Goal: Information Seeking & Learning: Learn about a topic

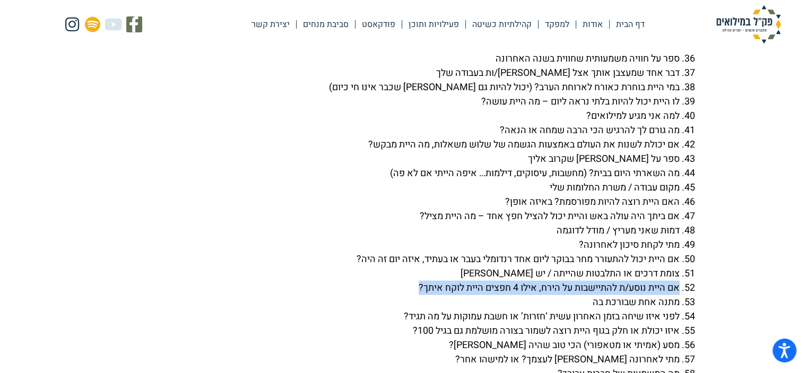
scroll to position [3024, 0]
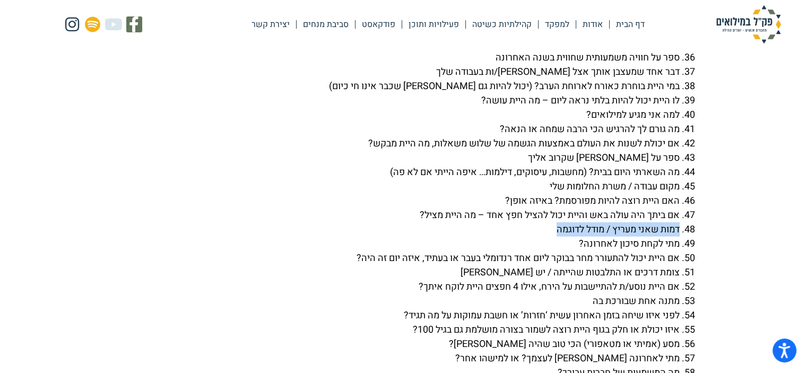
drag, startPoint x: 678, startPoint y: 257, endPoint x: 542, endPoint y: 259, distance: 135.8
click at [542, 237] on li "דמות שאני מעריץ / מודל לדוגמה" at bounding box center [393, 229] width 573 height 14
copy li "דמות שאני מעריץ / מודל לדוגמה"
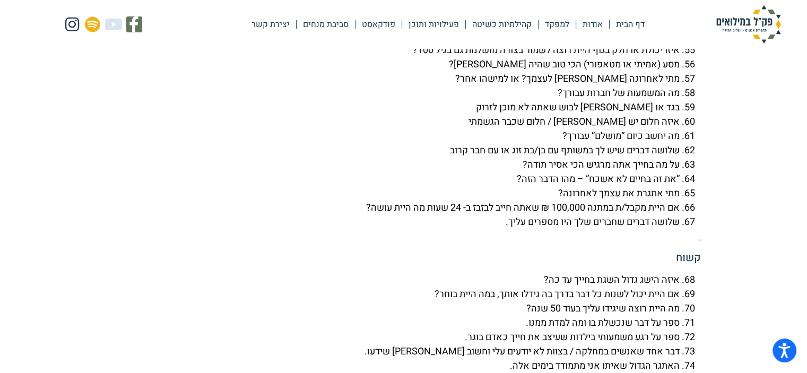
scroll to position [3290, 0]
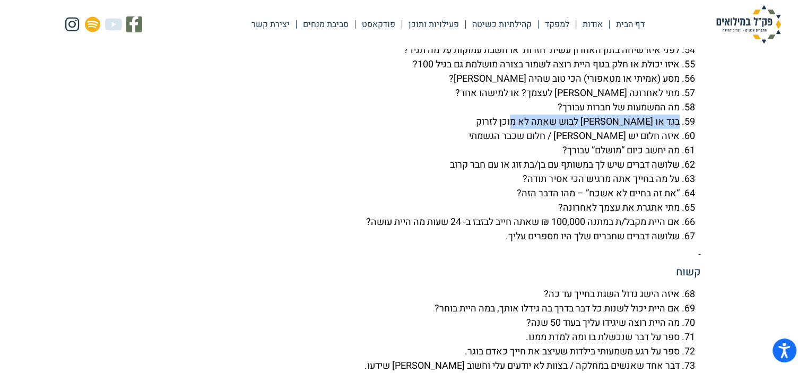
drag, startPoint x: 679, startPoint y: 149, endPoint x: 518, endPoint y: 154, distance: 160.3
click at [518, 129] on li "בגד או [PERSON_NAME] לבוש שאתה לא מוכן לזרוק" at bounding box center [393, 122] width 573 height 14
copy li "בגד או [PERSON_NAME] לבוש שאתה לא מוכן לזרוק"
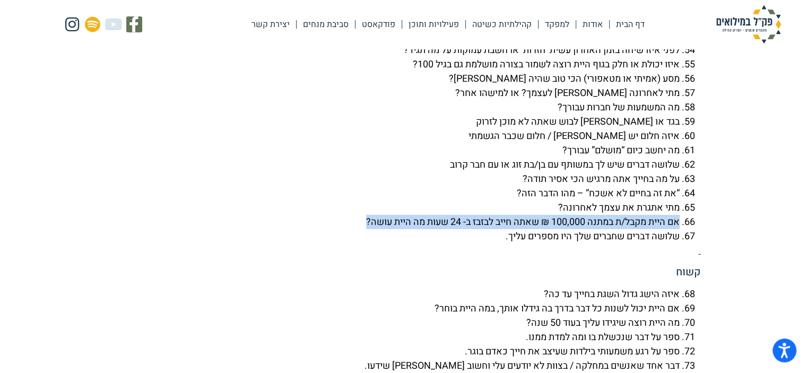
drag, startPoint x: 677, startPoint y: 248, endPoint x: 355, endPoint y: 257, distance: 321.7
click at [355, 229] on li "אם היית מקבל/ת במתנה 100,000 ₪ שאתה חייב לבזבז ב- 24 שעות מה היית עושה?" at bounding box center [393, 222] width 573 height 14
copy li "אם היית מקבל/ת במתנה 100,000 ₪ שאתה חייב לבזבז ב- 24 שעות מה היית עושה?"
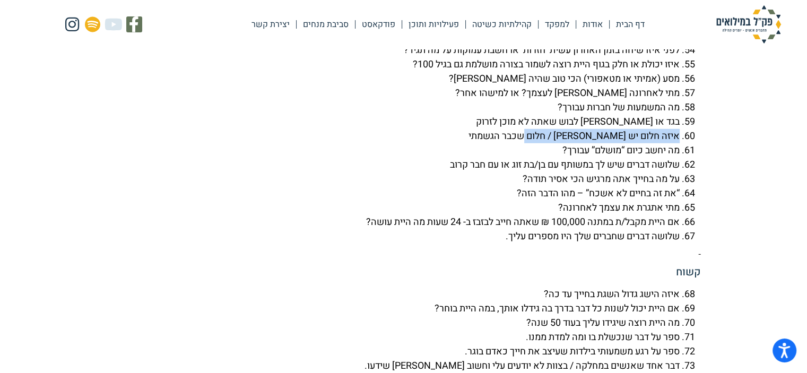
drag, startPoint x: 679, startPoint y: 164, endPoint x: 528, endPoint y: 166, distance: 150.7
click at [528, 143] on li "איזה חלום יש [PERSON_NAME] / חלום שכבר הגשמתי" at bounding box center [393, 136] width 573 height 14
copy li "איזה חלום יש [PERSON_NAME] / חלום שכבר הגשמתי"
click at [669, 201] on li "“את זה בחיים לא אשכח” – מהו הדבר הזה?" at bounding box center [393, 193] width 573 height 14
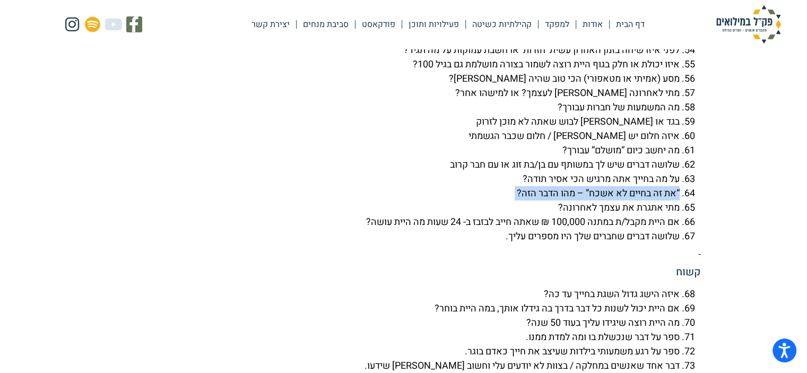
click at [669, 201] on li "“את זה בחיים לא אשכח” – מהו הדבר הזה?" at bounding box center [393, 193] width 573 height 14
copy li "“את זה בחיים לא אשכח” – מהו הדבר הזה?"
